Goal: Task Accomplishment & Management: Complete application form

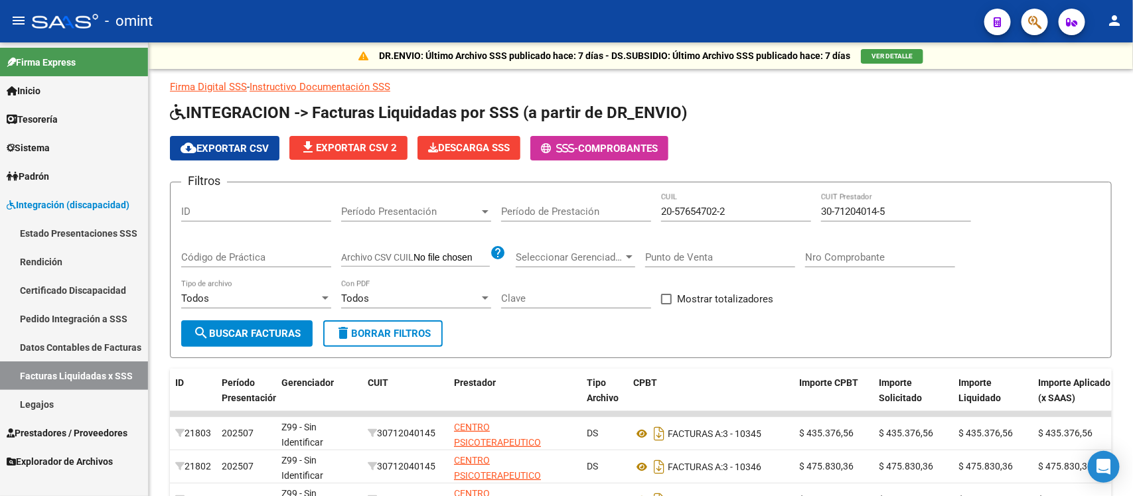
scroll to position [17, 0]
click at [910, 133] on app-list-header "INTEGRACION -> Facturas Liquidadas por SSS (a partir de DR_ENVIO) cloud_downloa…" at bounding box center [640, 230] width 941 height 256
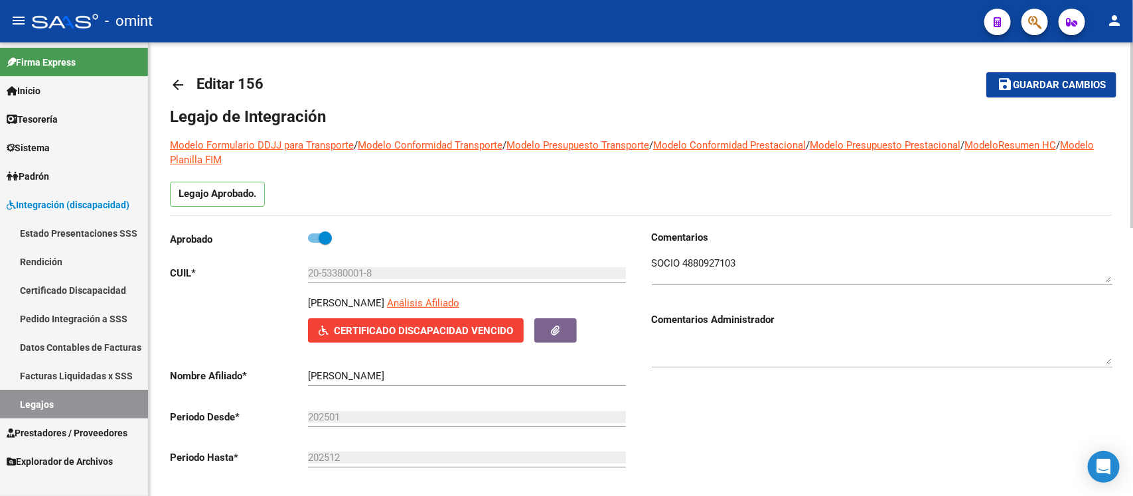
click at [176, 77] on mat-icon "arrow_back" at bounding box center [178, 85] width 16 height 16
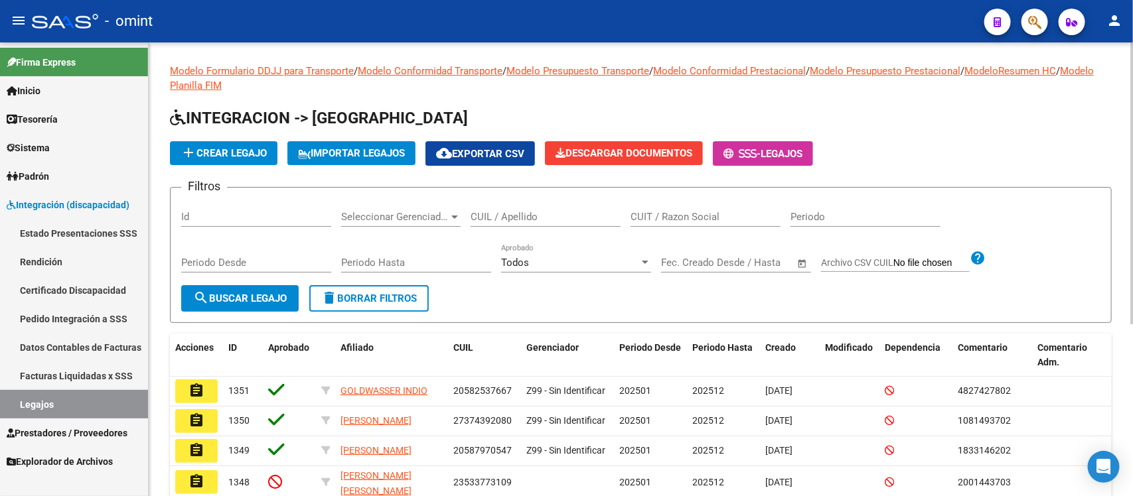
click at [542, 219] on input "CUIL / Apellido" at bounding box center [545, 217] width 150 height 12
paste input "51073452"
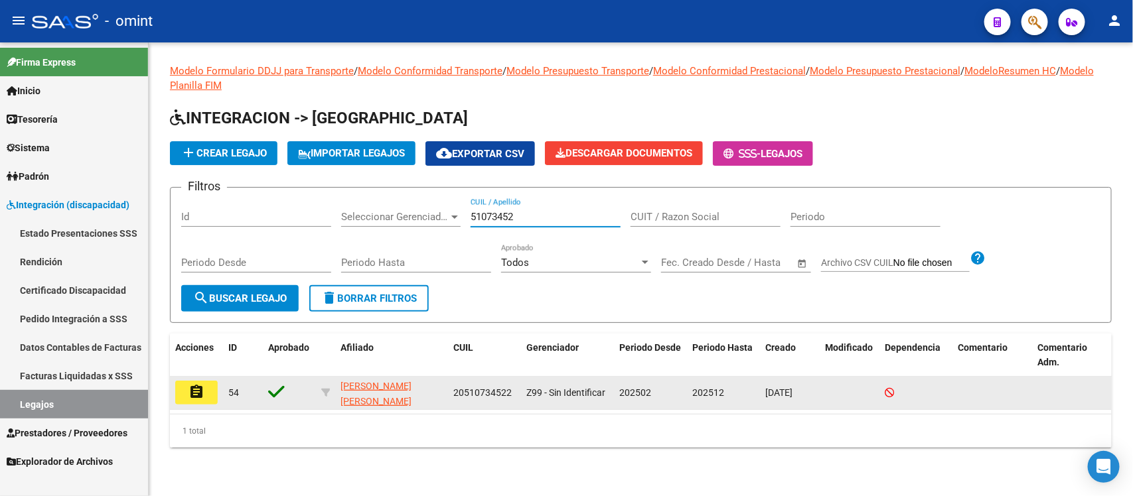
type input "51073452"
click at [197, 387] on mat-icon "assignment" at bounding box center [196, 392] width 16 height 16
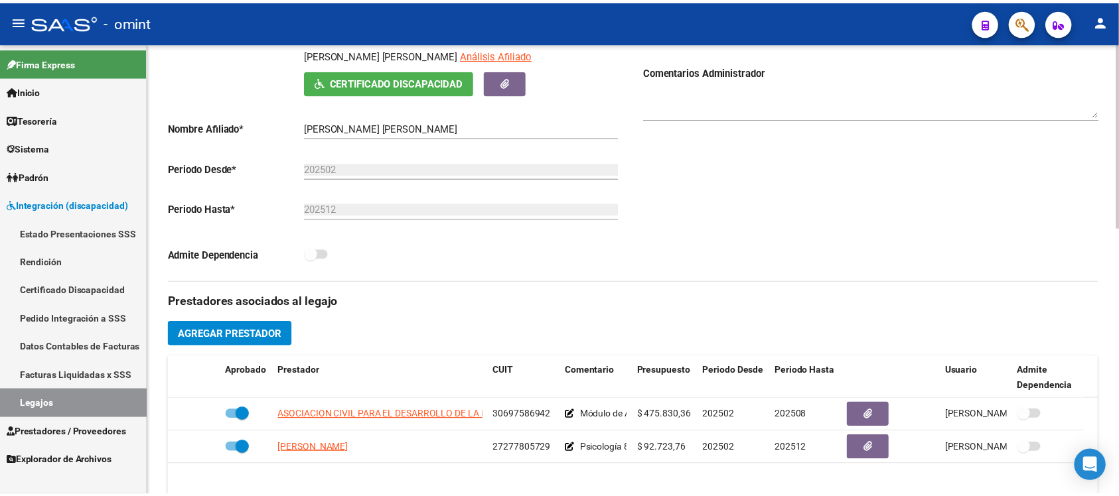
scroll to position [332, 0]
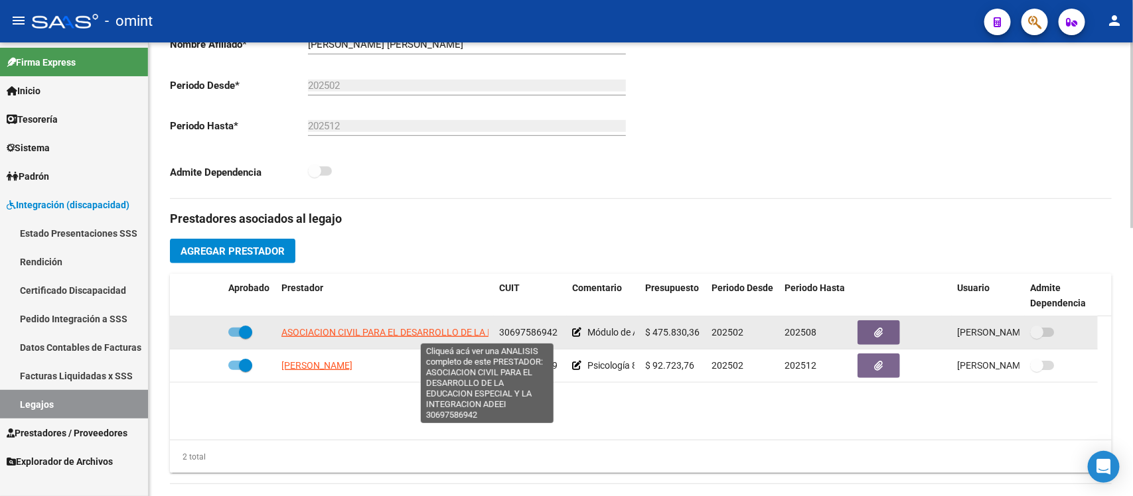
click at [389, 330] on span "ASOCIACION CIVIL PARA EL DESARROLLO DE LA EDUCACION ESPECIAL Y LA INTEGRACION A…" at bounding box center [486, 332] width 411 height 11
type textarea "30697586942"
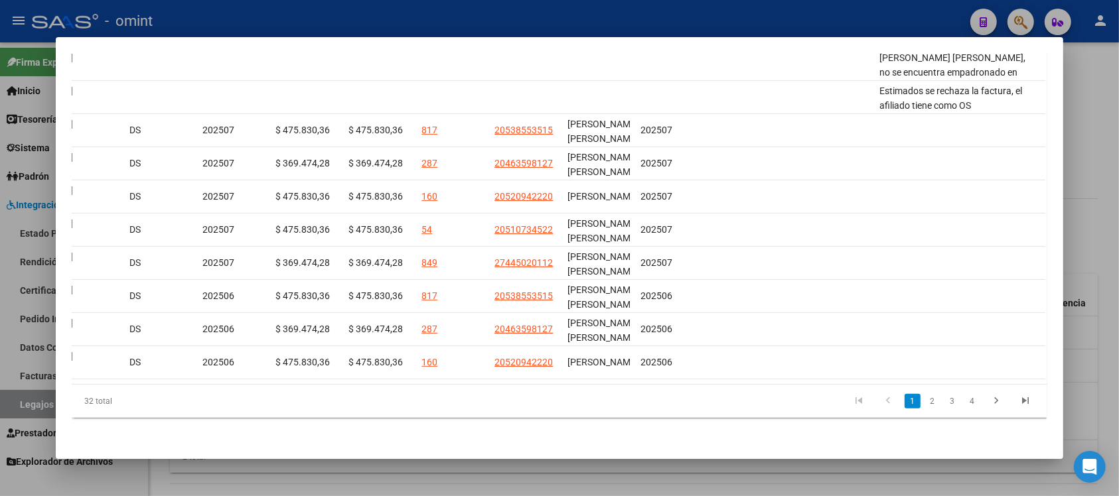
scroll to position [0, 1892]
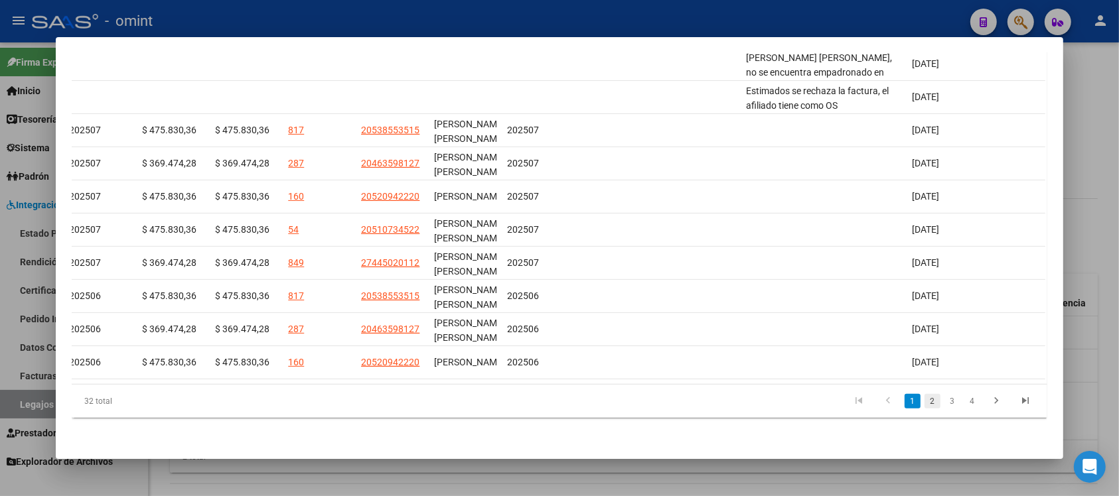
click at [924, 403] on link "2" at bounding box center [932, 401] width 16 height 15
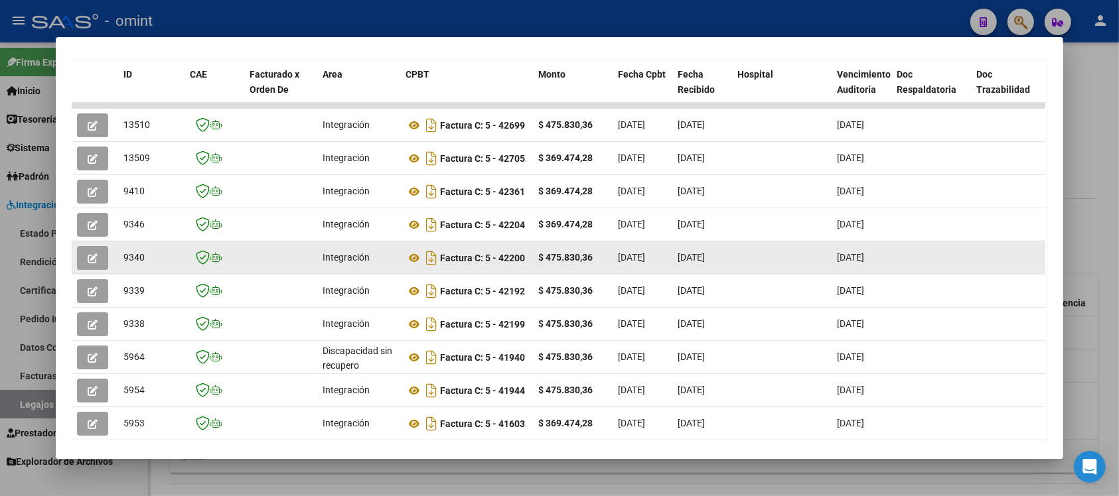
scroll to position [356, 0]
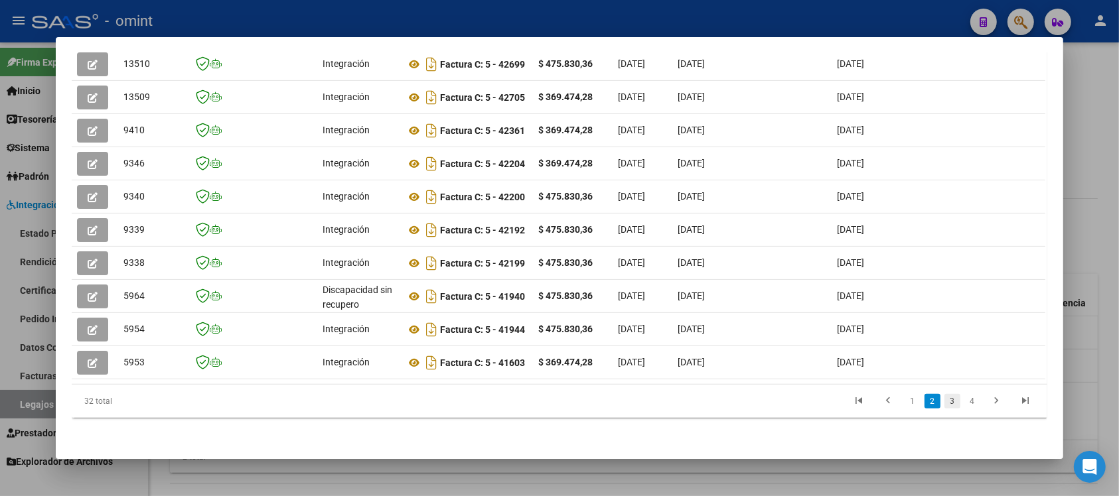
click at [945, 405] on link "3" at bounding box center [952, 401] width 16 height 15
click at [967, 400] on link "4" at bounding box center [972, 401] width 16 height 15
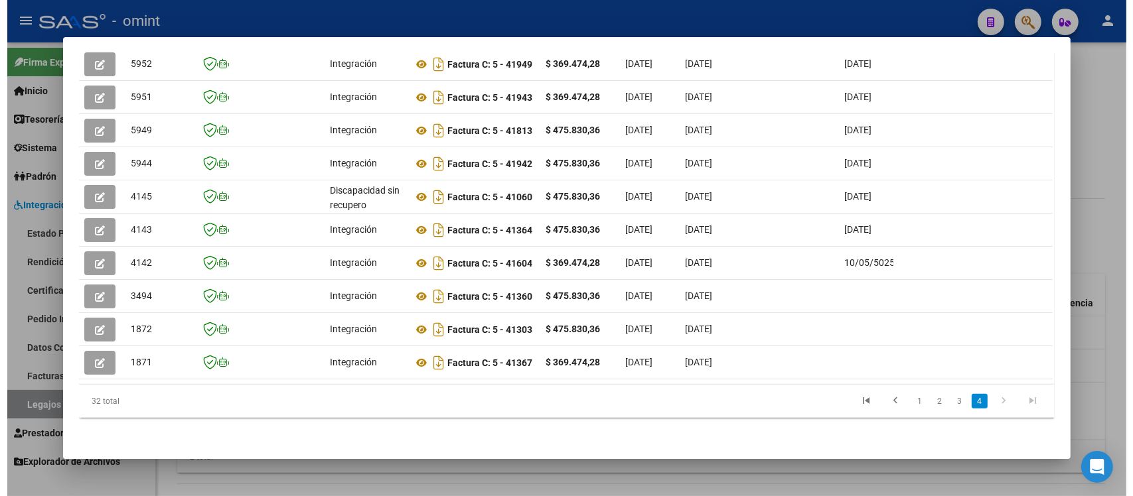
scroll to position [90, 0]
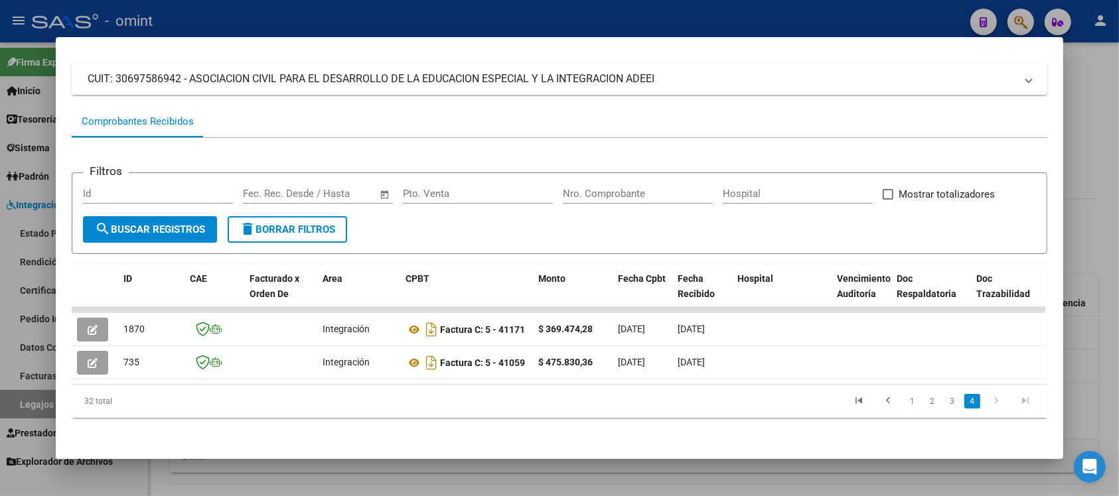
click at [461, 17] on div at bounding box center [559, 248] width 1119 height 496
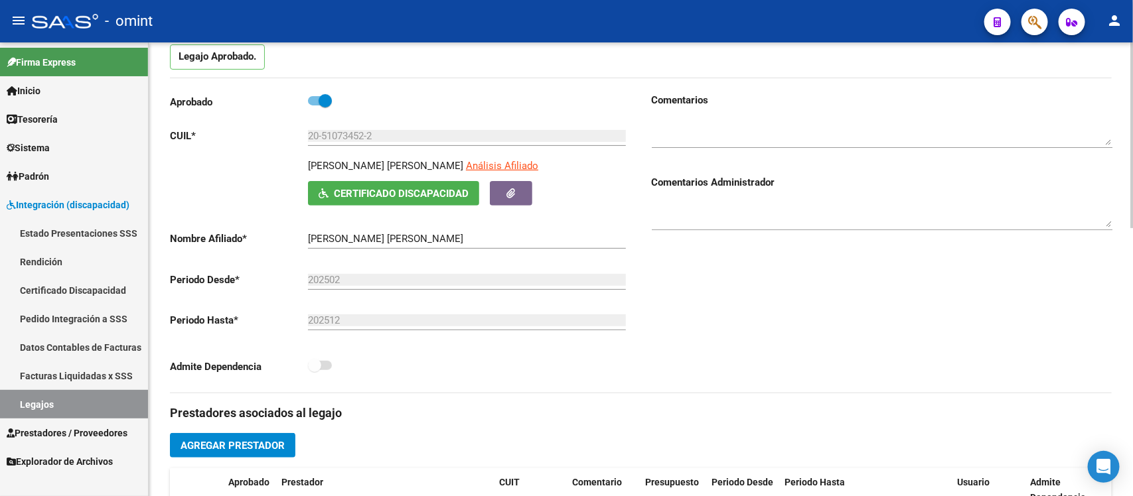
scroll to position [0, 0]
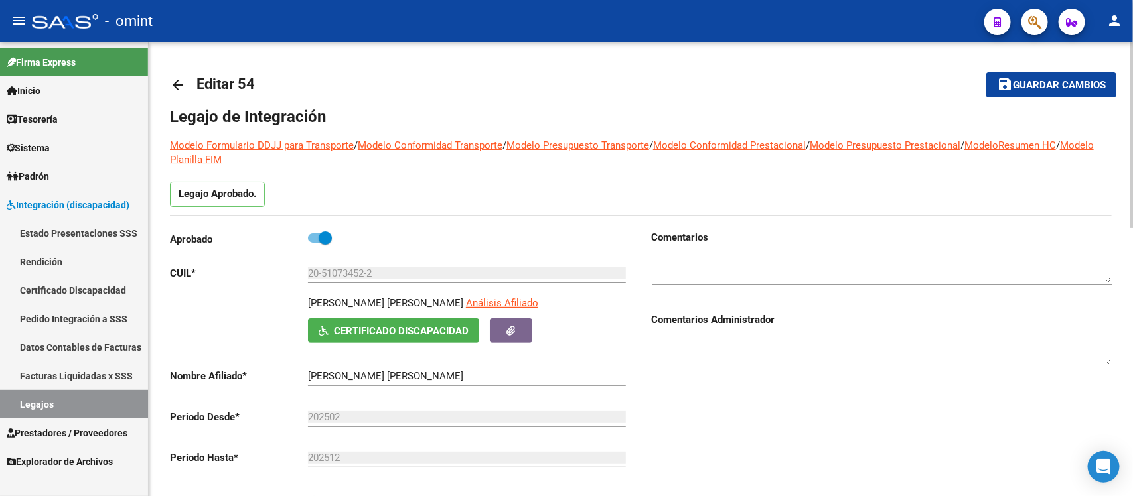
click at [176, 91] on mat-icon "arrow_back" at bounding box center [178, 85] width 16 height 16
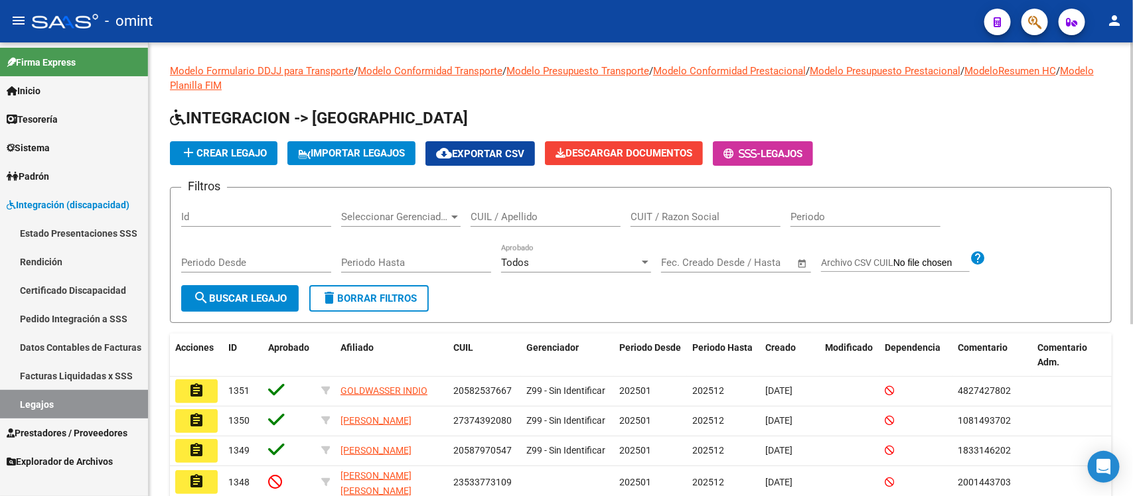
click at [502, 220] on input "CUIL / Apellido" at bounding box center [545, 217] width 150 height 12
paste input "51125573"
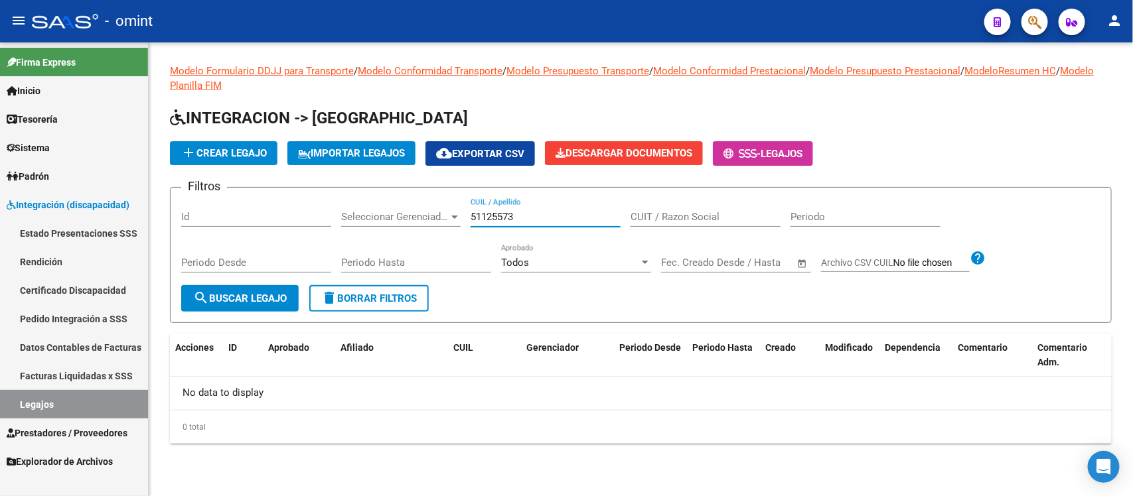
click at [502, 220] on input "51125573" at bounding box center [545, 217] width 150 height 12
paste input "4698932"
drag, startPoint x: 522, startPoint y: 218, endPoint x: 458, endPoint y: 207, distance: 65.2
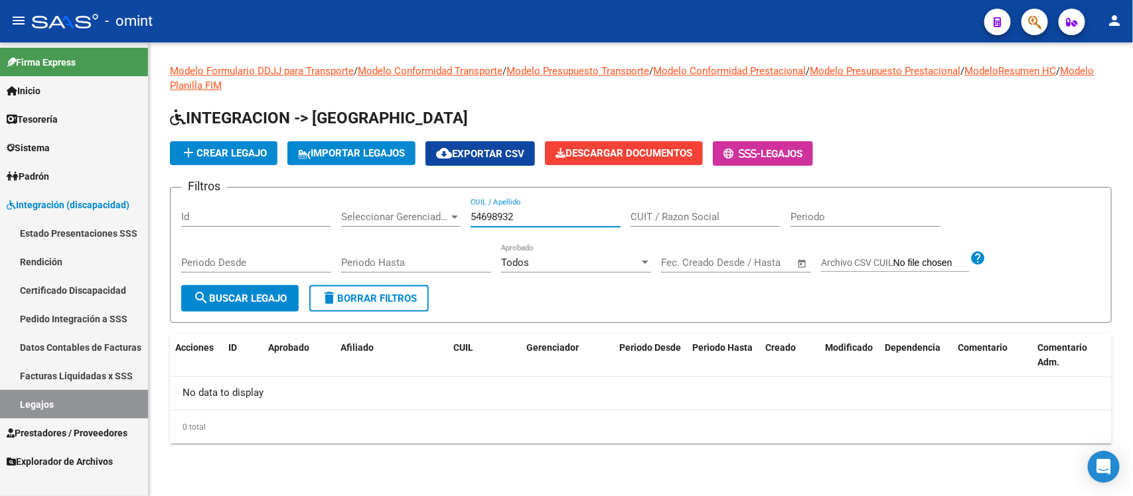
click at [458, 207] on div "Filtros Id Seleccionar Gerenciador Seleccionar Gerenciador 54698932 CUIL / Apel…" at bounding box center [640, 241] width 919 height 87
paste input "44502011"
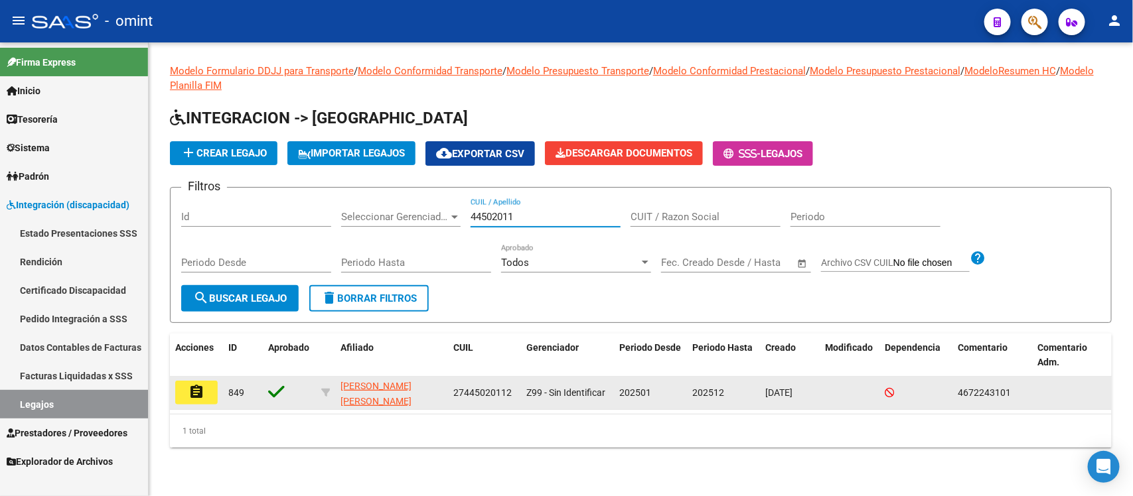
type input "44502011"
click at [184, 399] on button "assignment" at bounding box center [196, 393] width 42 height 24
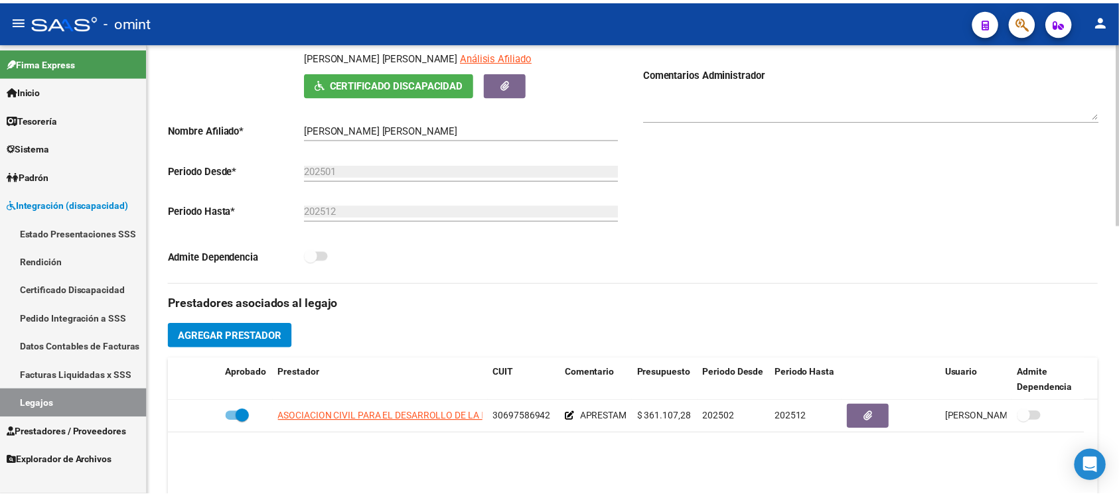
scroll to position [249, 0]
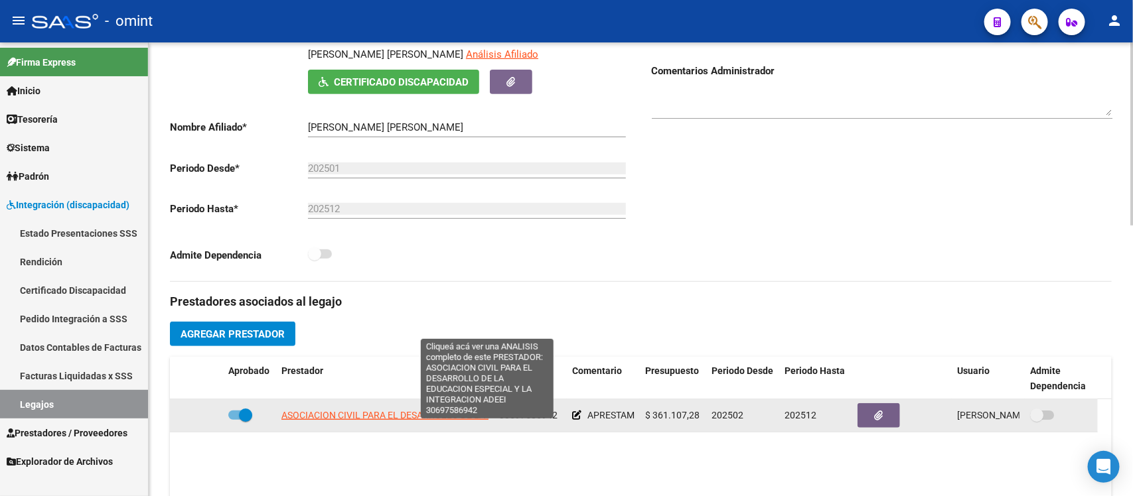
click at [395, 421] on span "ASOCIACION CIVIL PARA EL DESARROLLO DE LA EDUCACION ESPECIAL Y LA INTEGRACION A…" at bounding box center [486, 415] width 411 height 11
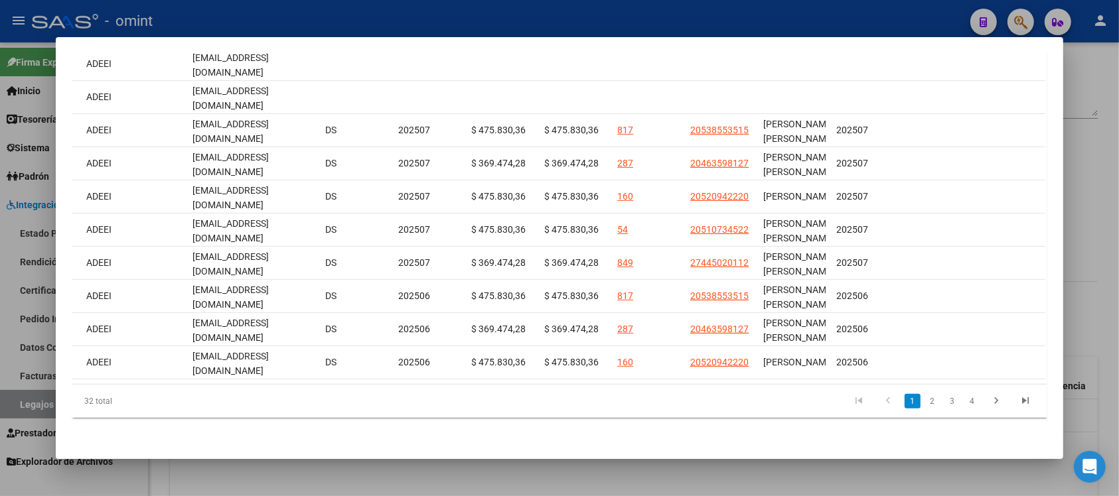
scroll to position [0, 1546]
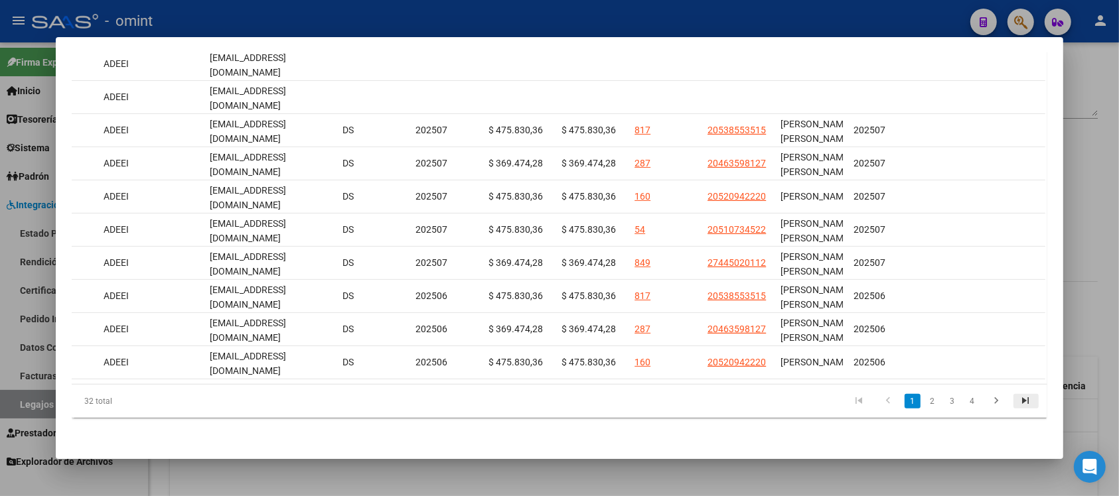
click at [1020, 403] on icon "go to last page" at bounding box center [1025, 403] width 17 height 16
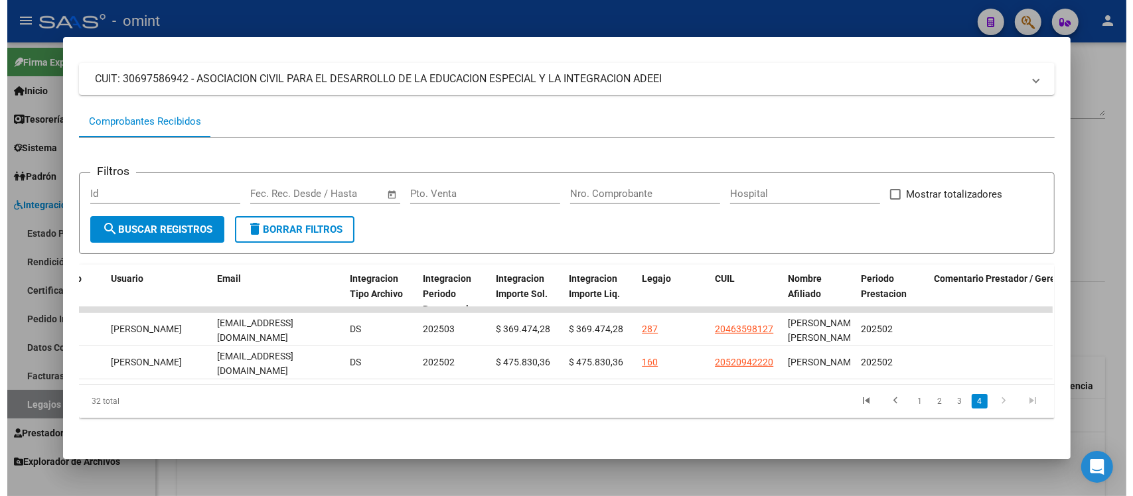
scroll to position [0, 98]
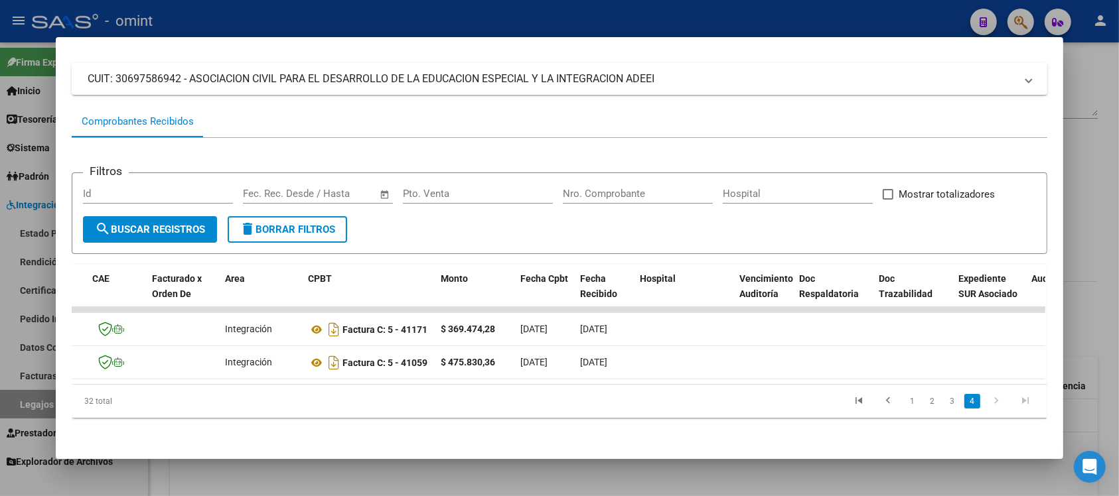
click at [594, 474] on div at bounding box center [559, 248] width 1119 height 496
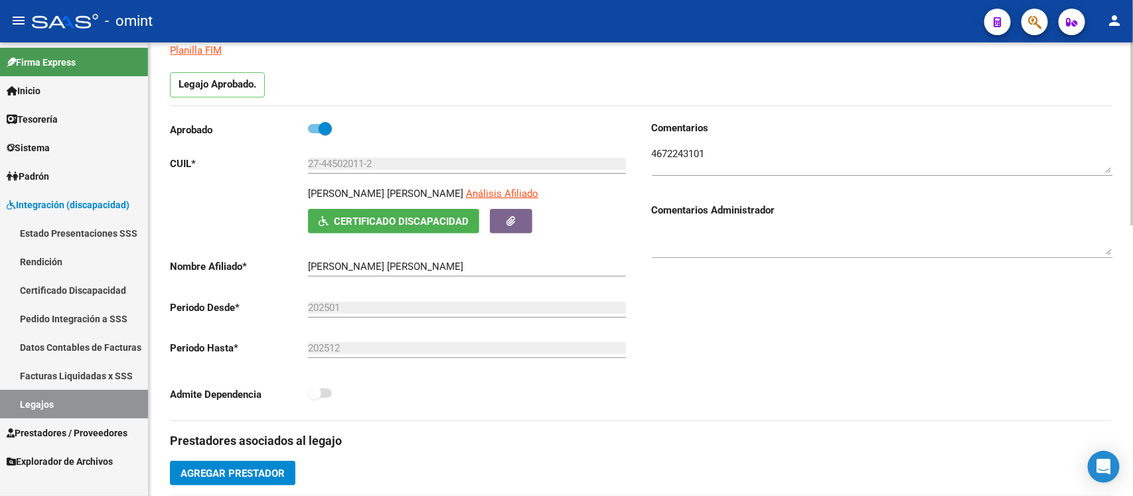
scroll to position [0, 0]
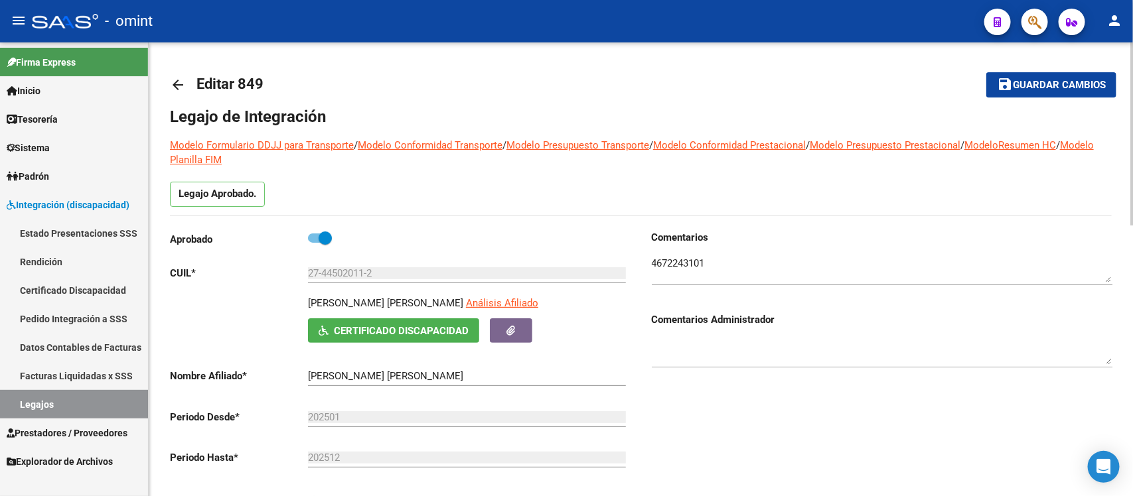
click at [171, 90] on mat-icon "arrow_back" at bounding box center [178, 85] width 16 height 16
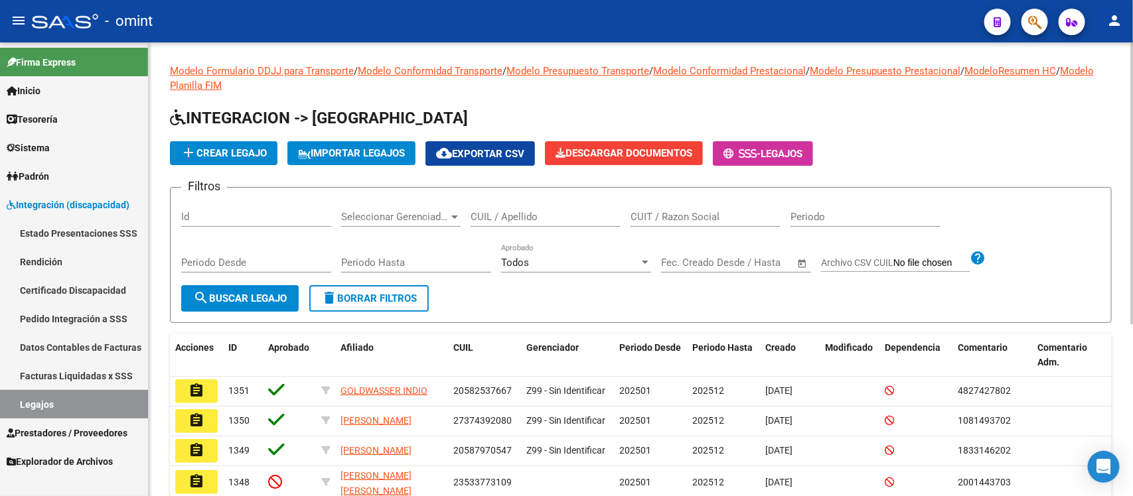
click at [549, 217] on input "CUIL / Apellido" at bounding box center [545, 217] width 150 height 12
paste input "55989553"
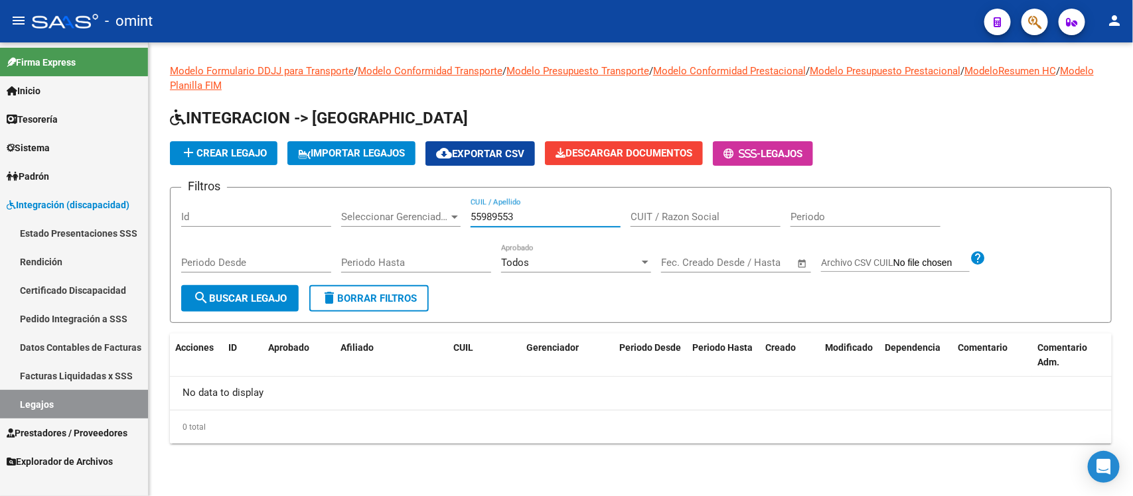
drag, startPoint x: 549, startPoint y: 217, endPoint x: 455, endPoint y: 210, distance: 94.5
click at [455, 210] on div "Filtros Id Seleccionar Gerenciador Seleccionar Gerenciador 55989553 CUIL / Apel…" at bounding box center [640, 241] width 919 height 87
paste input "3855351"
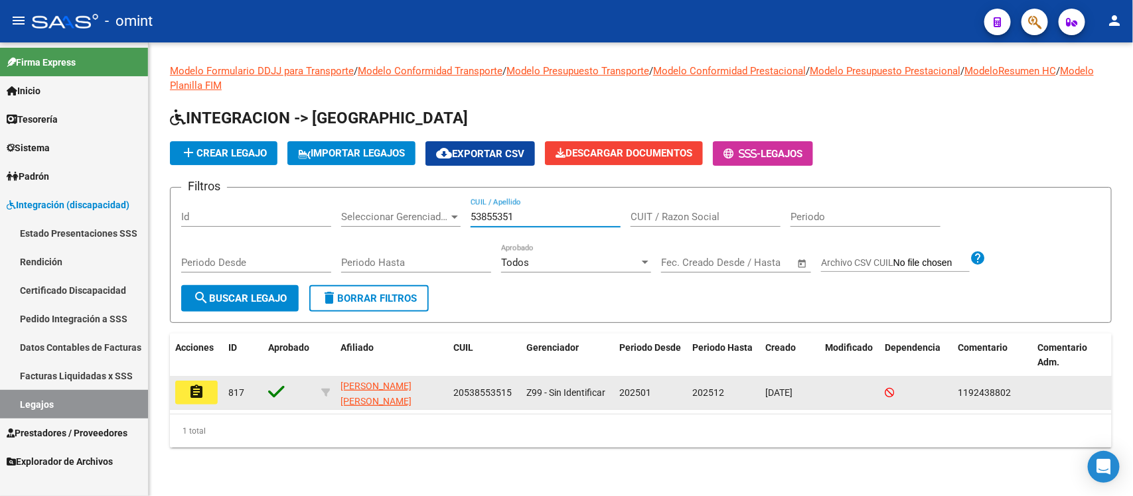
type input "53855351"
click at [200, 397] on mat-icon "assignment" at bounding box center [196, 392] width 16 height 16
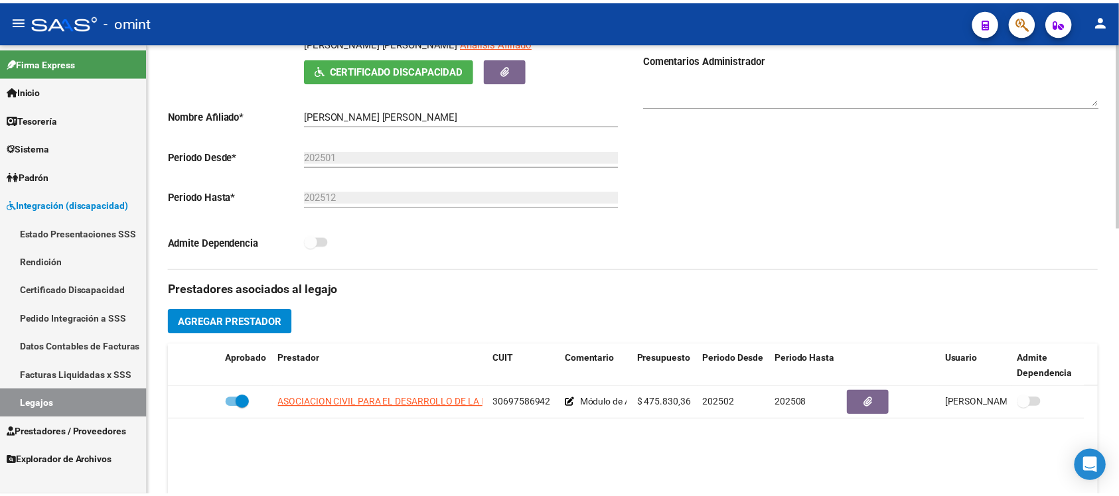
scroll to position [332, 0]
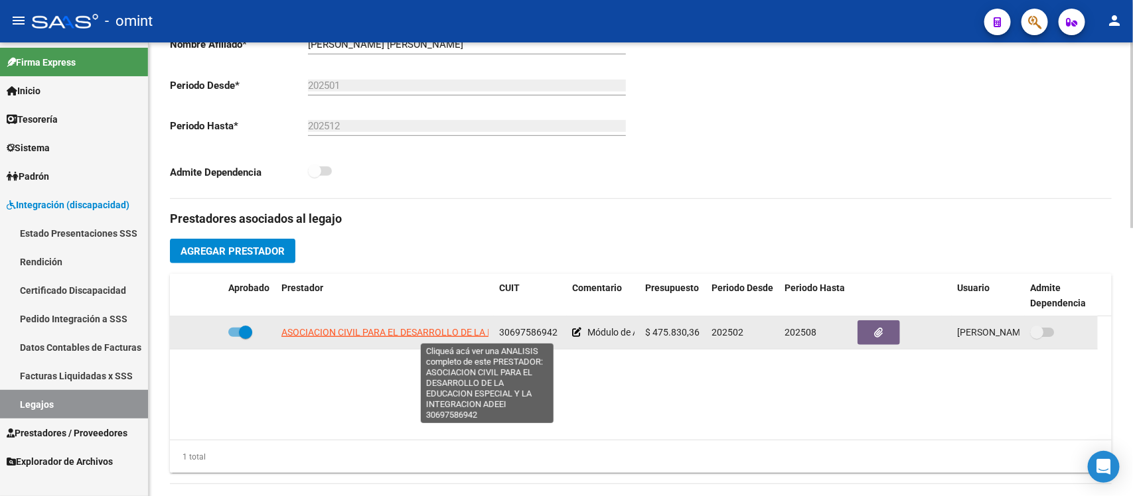
click at [419, 329] on span "ASOCIACION CIVIL PARA EL DESARROLLO DE LA EDUCACION ESPECIAL Y LA INTEGRACION A…" at bounding box center [486, 332] width 411 height 11
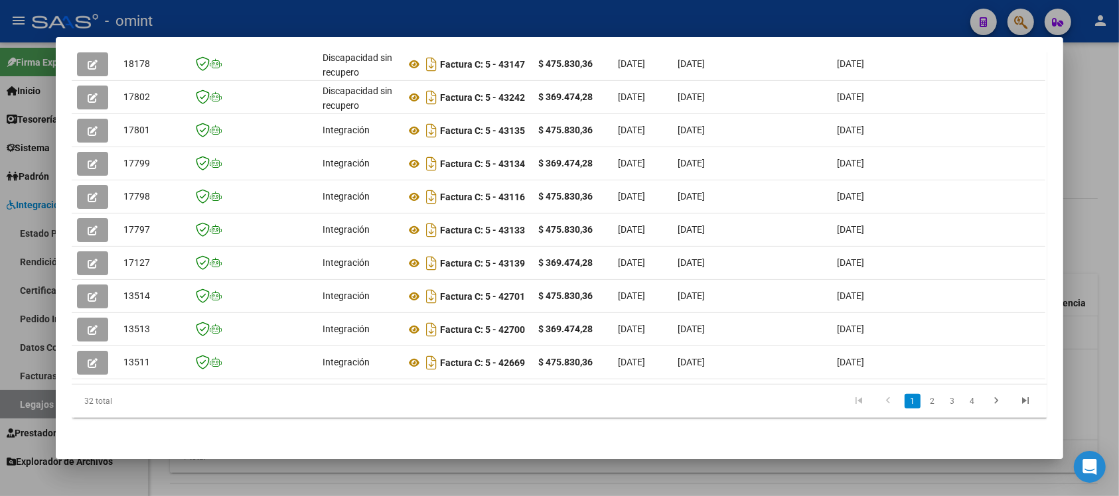
scroll to position [356, 0]
click at [965, 403] on link "4" at bounding box center [972, 401] width 16 height 15
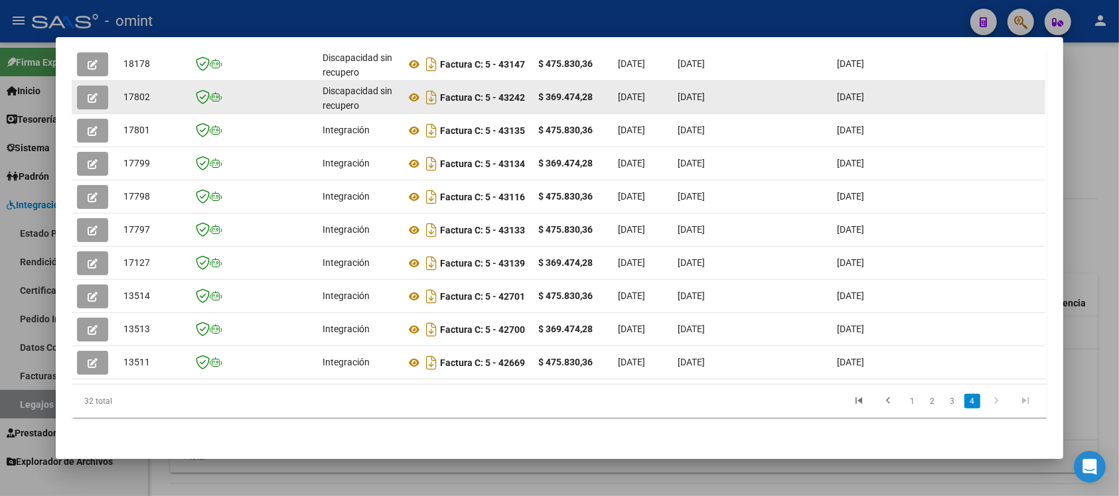
scroll to position [90, 0]
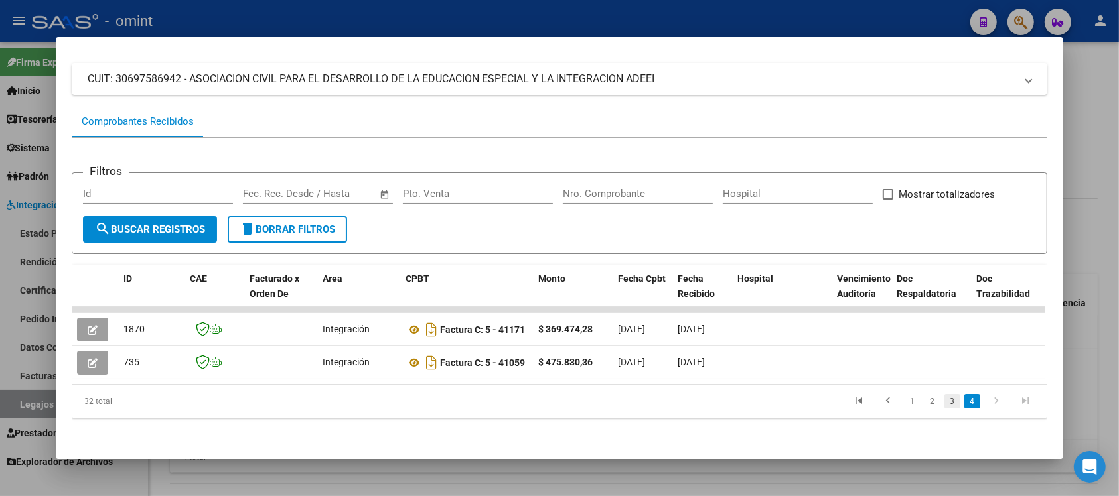
click at [945, 403] on link "3" at bounding box center [952, 401] width 16 height 15
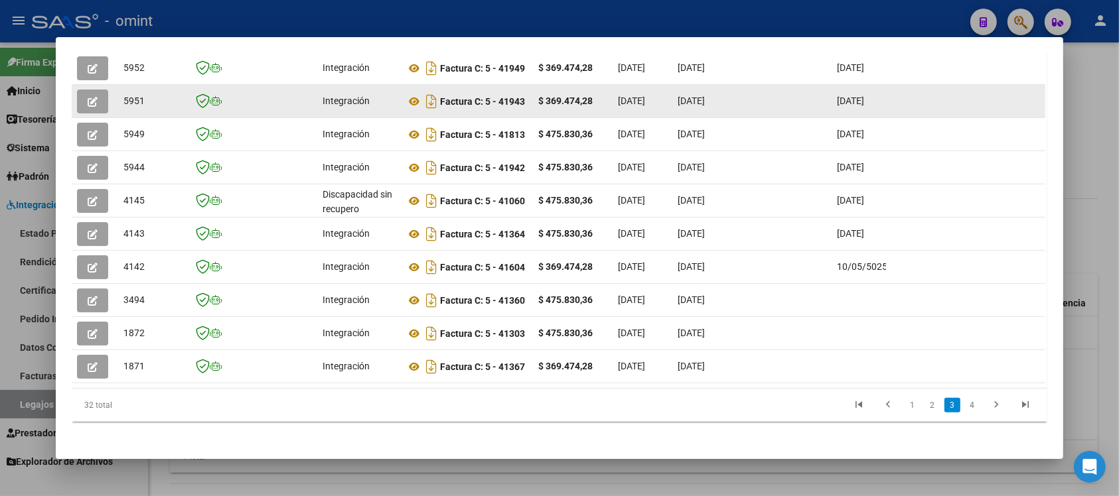
scroll to position [256, 0]
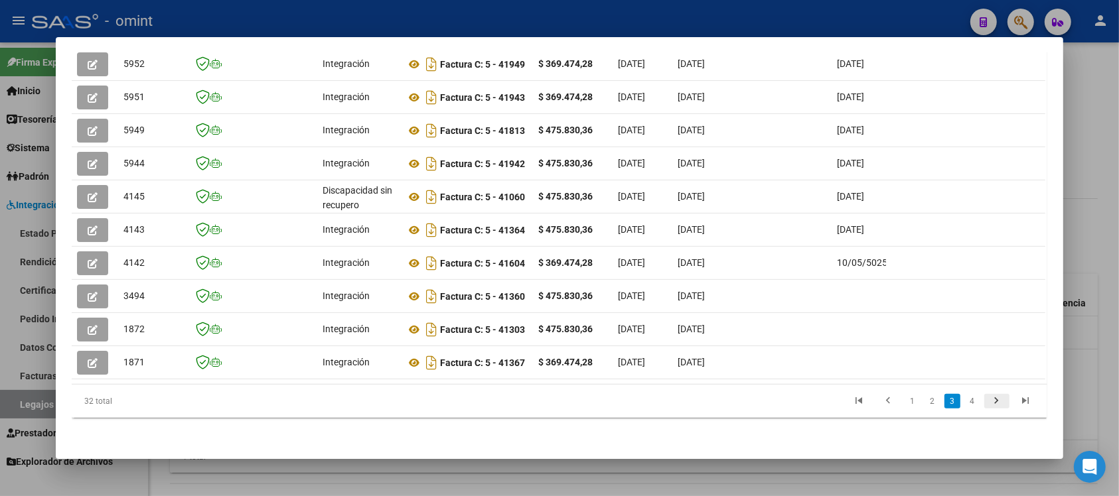
click at [989, 398] on icon "go to next page" at bounding box center [996, 403] width 17 height 16
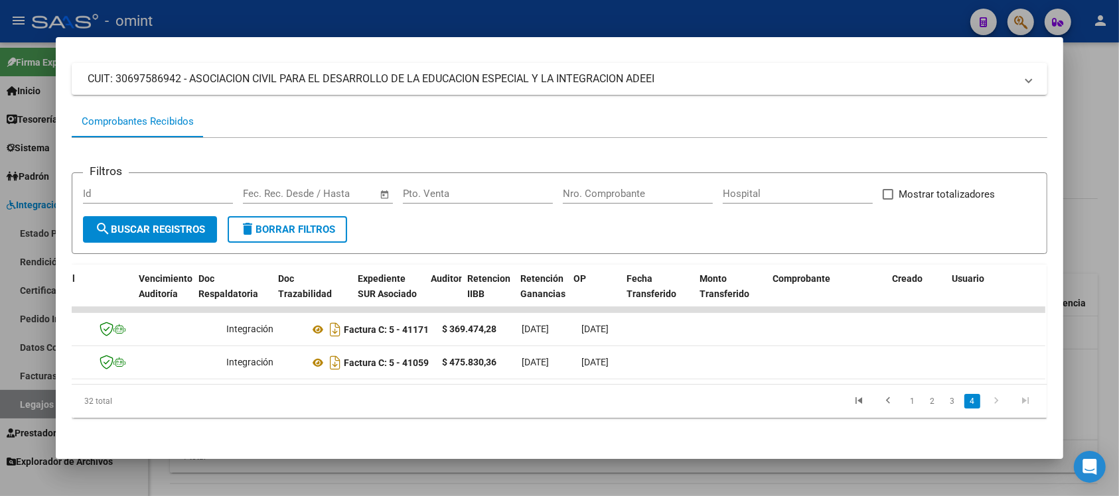
scroll to position [0, 0]
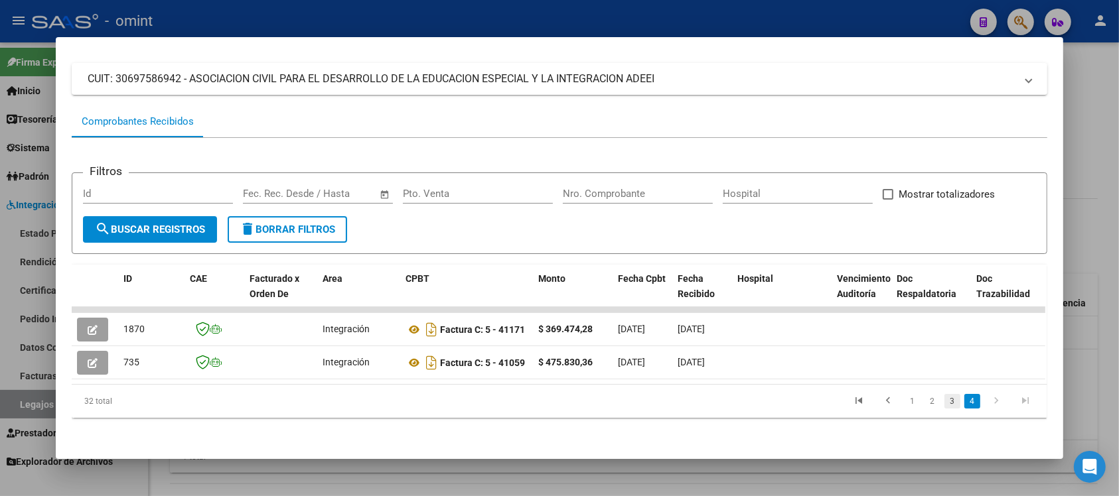
click at [945, 397] on link "3" at bounding box center [952, 401] width 16 height 15
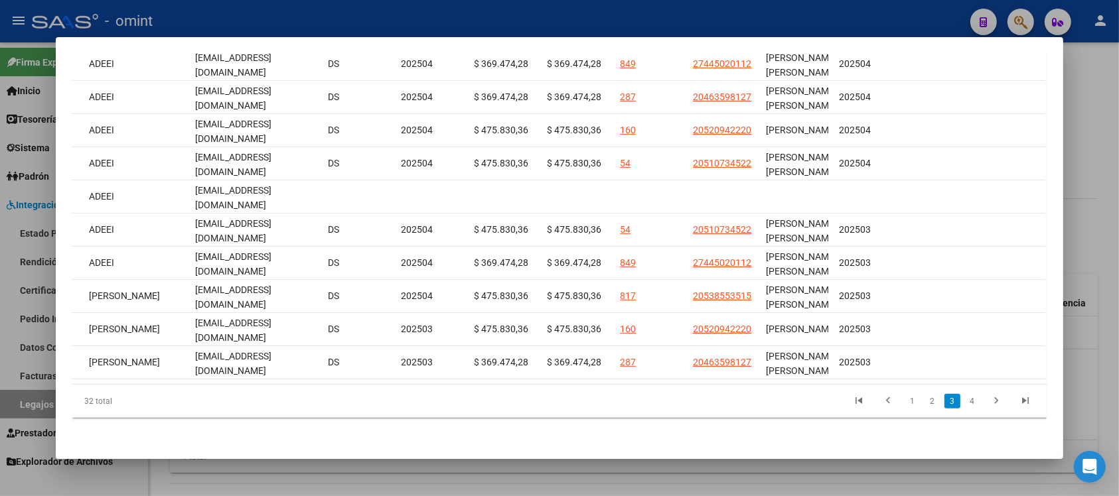
scroll to position [0, 1563]
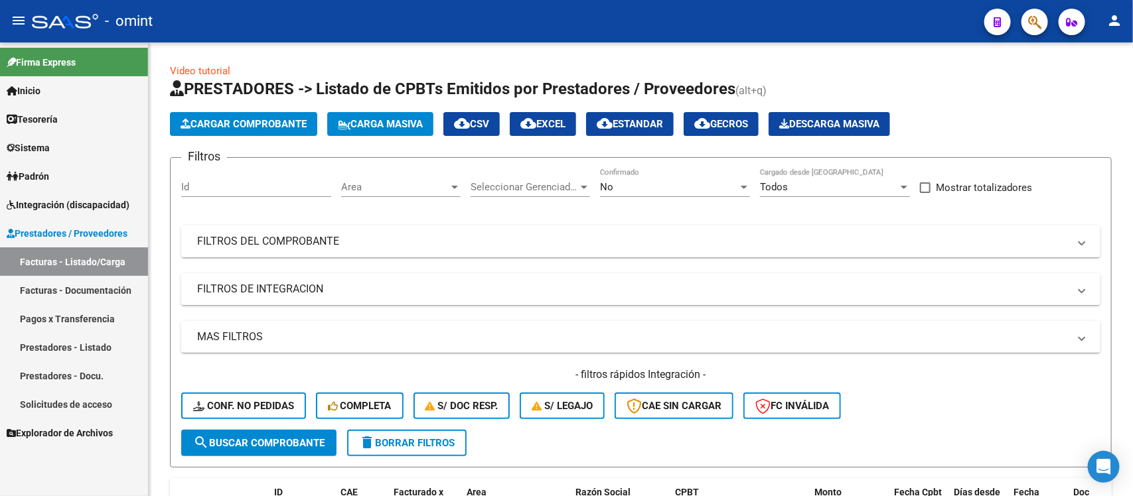
scroll to position [332, 0]
